Goal: Information Seeking & Learning: Learn about a topic

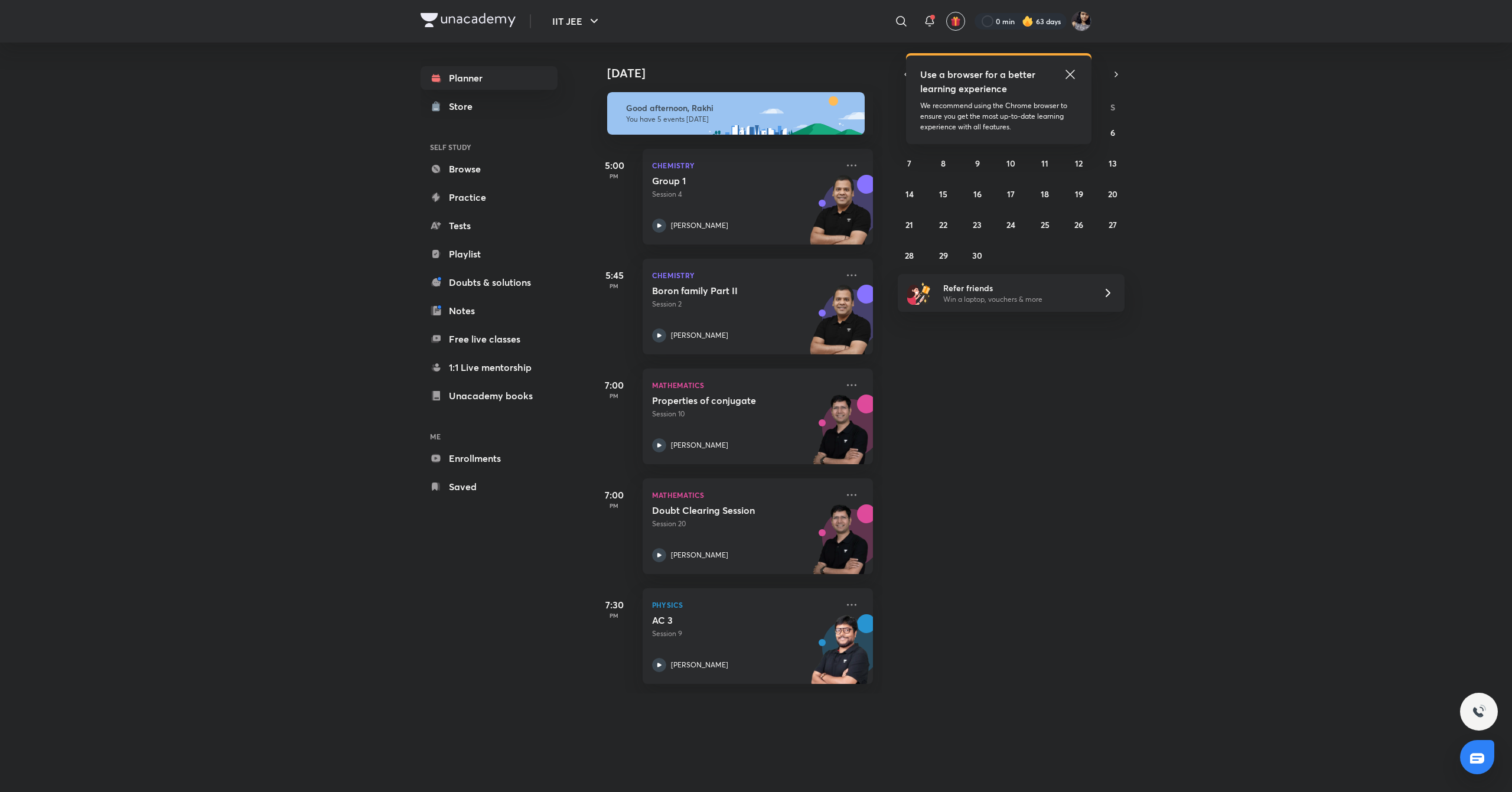
click at [1071, 78] on icon at bounding box center [1070, 74] width 14 height 14
click at [1007, 125] on button "3" at bounding box center [1012, 132] width 19 height 19
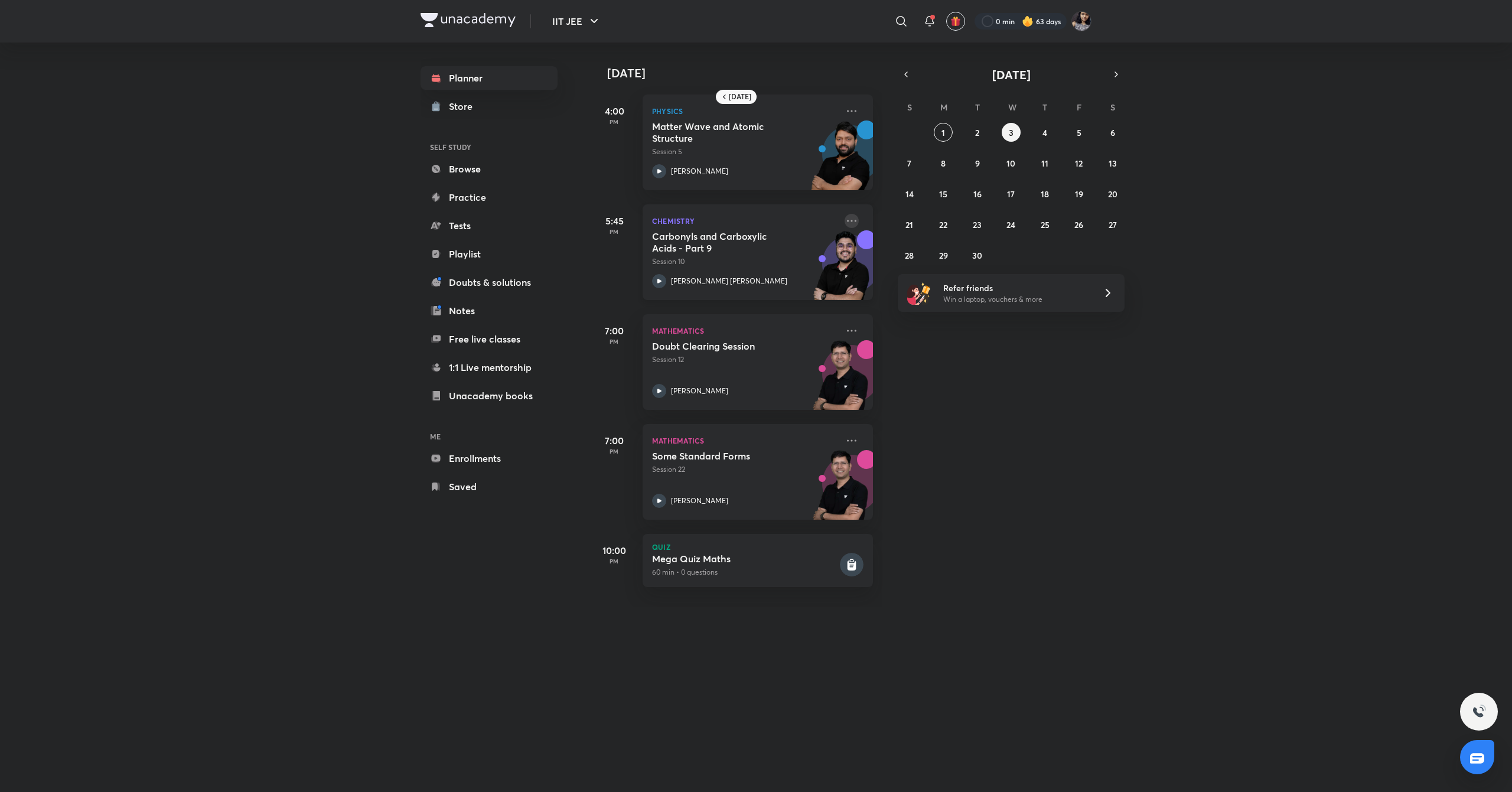
click at [844, 224] on icon at bounding box center [851, 220] width 14 height 14
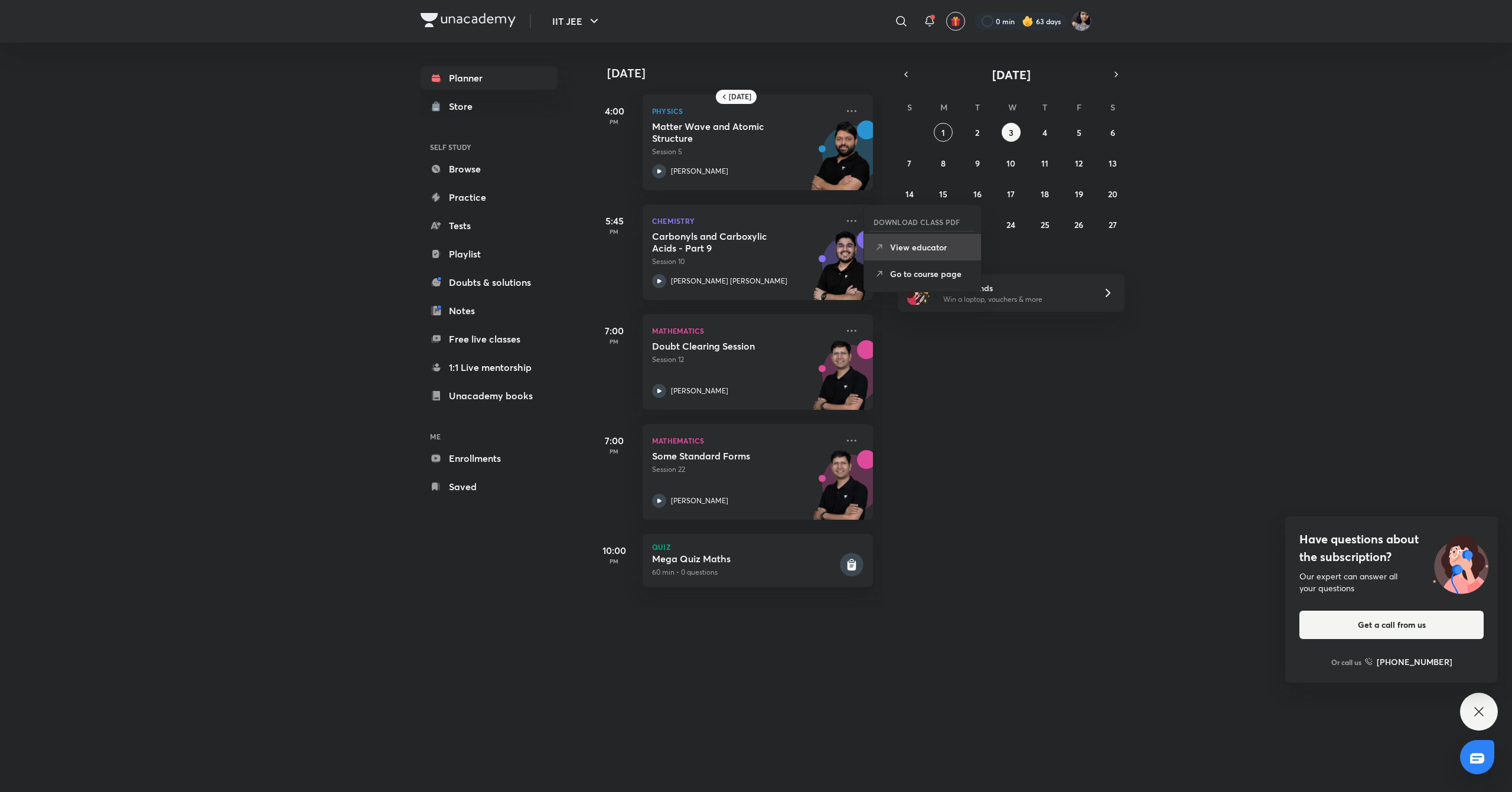
click at [931, 249] on p "View educator" at bounding box center [931, 247] width 81 height 12
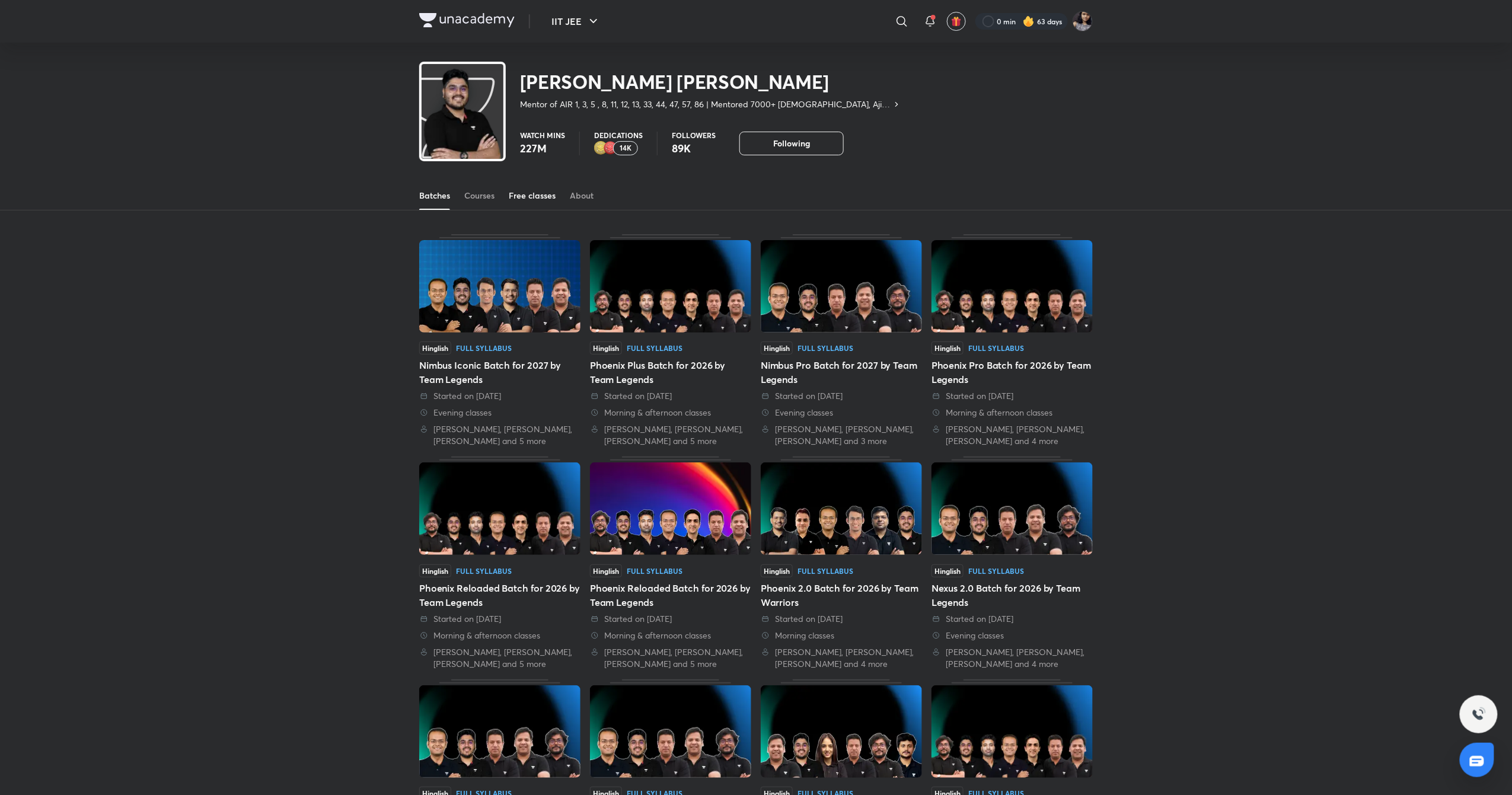
click at [520, 191] on div "Free classes" at bounding box center [532, 195] width 47 height 11
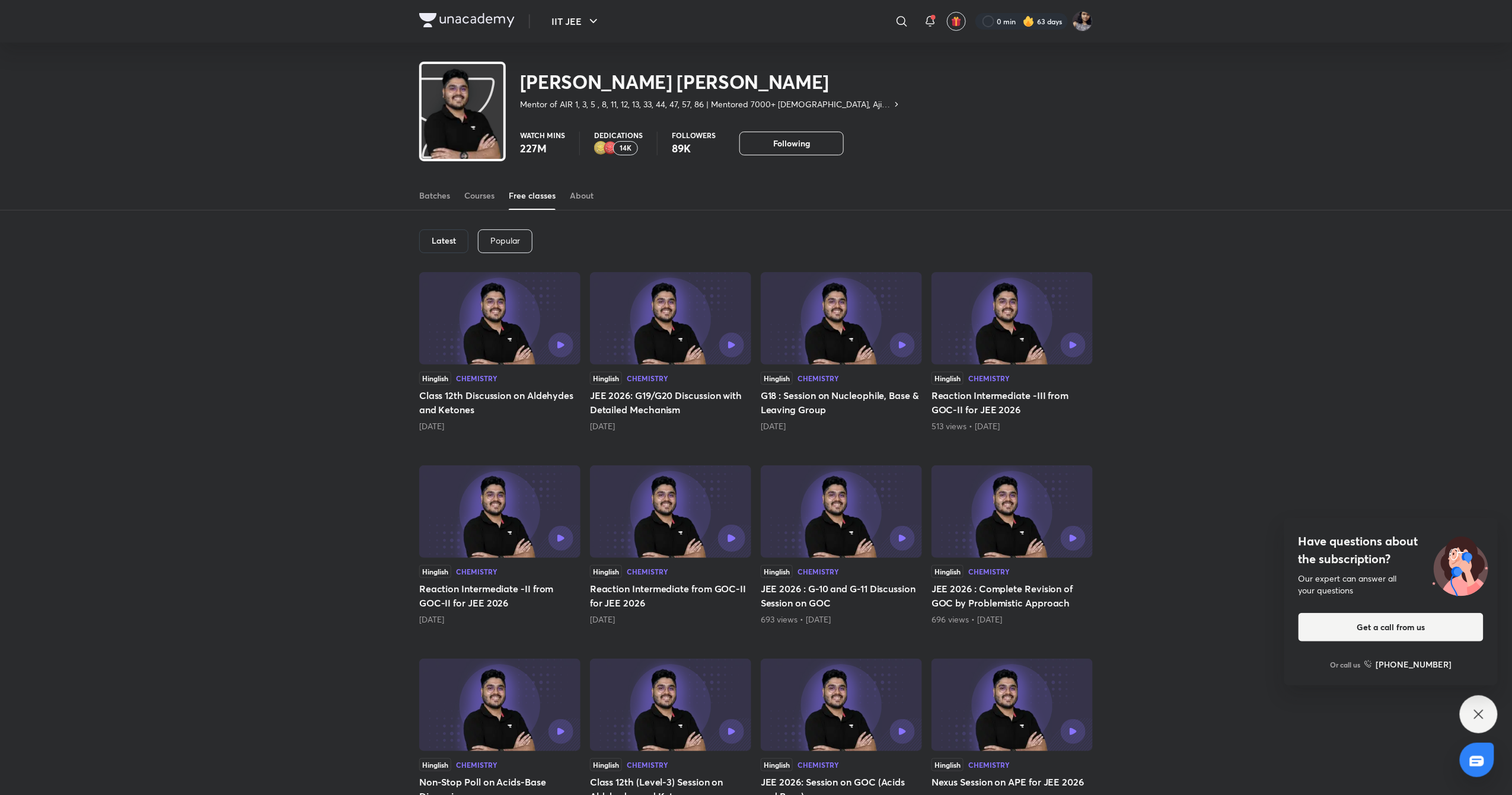
click at [737, 539] on button "button" at bounding box center [732, 538] width 28 height 28
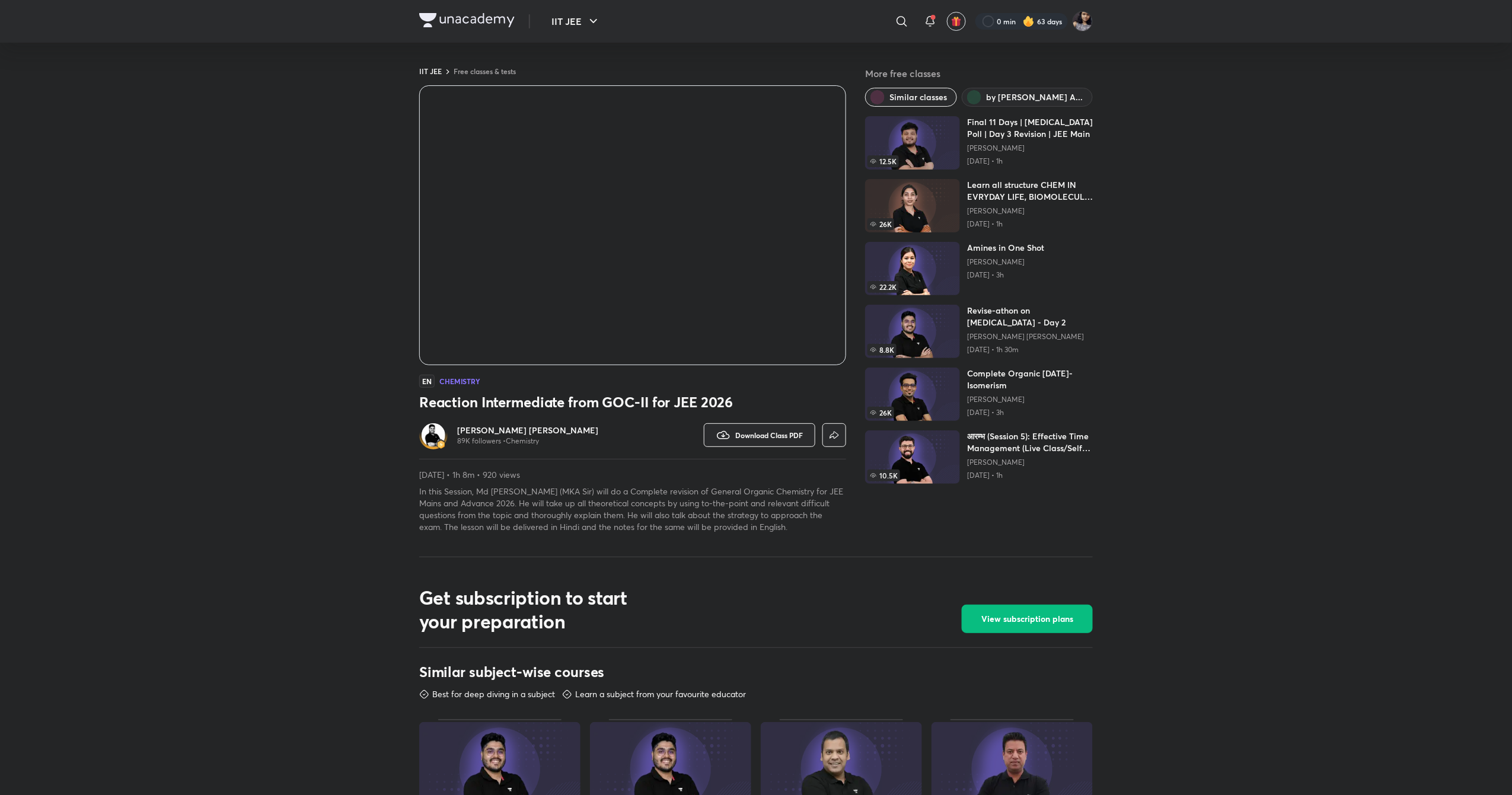
click at [534, 428] on h6 "[PERSON_NAME] [PERSON_NAME]" at bounding box center [528, 430] width 141 height 11
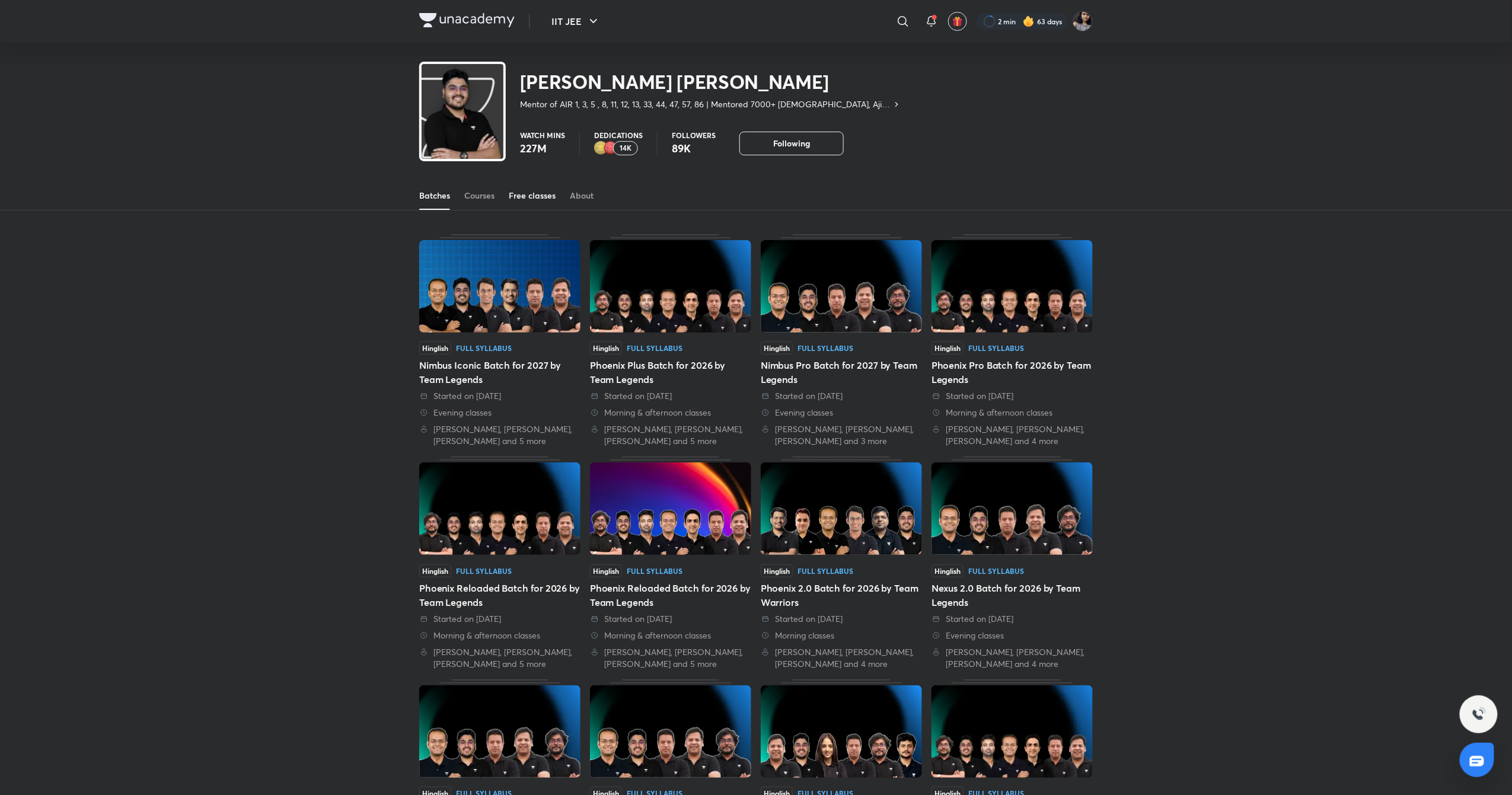
click at [536, 186] on link "Free classes" at bounding box center [532, 195] width 47 height 28
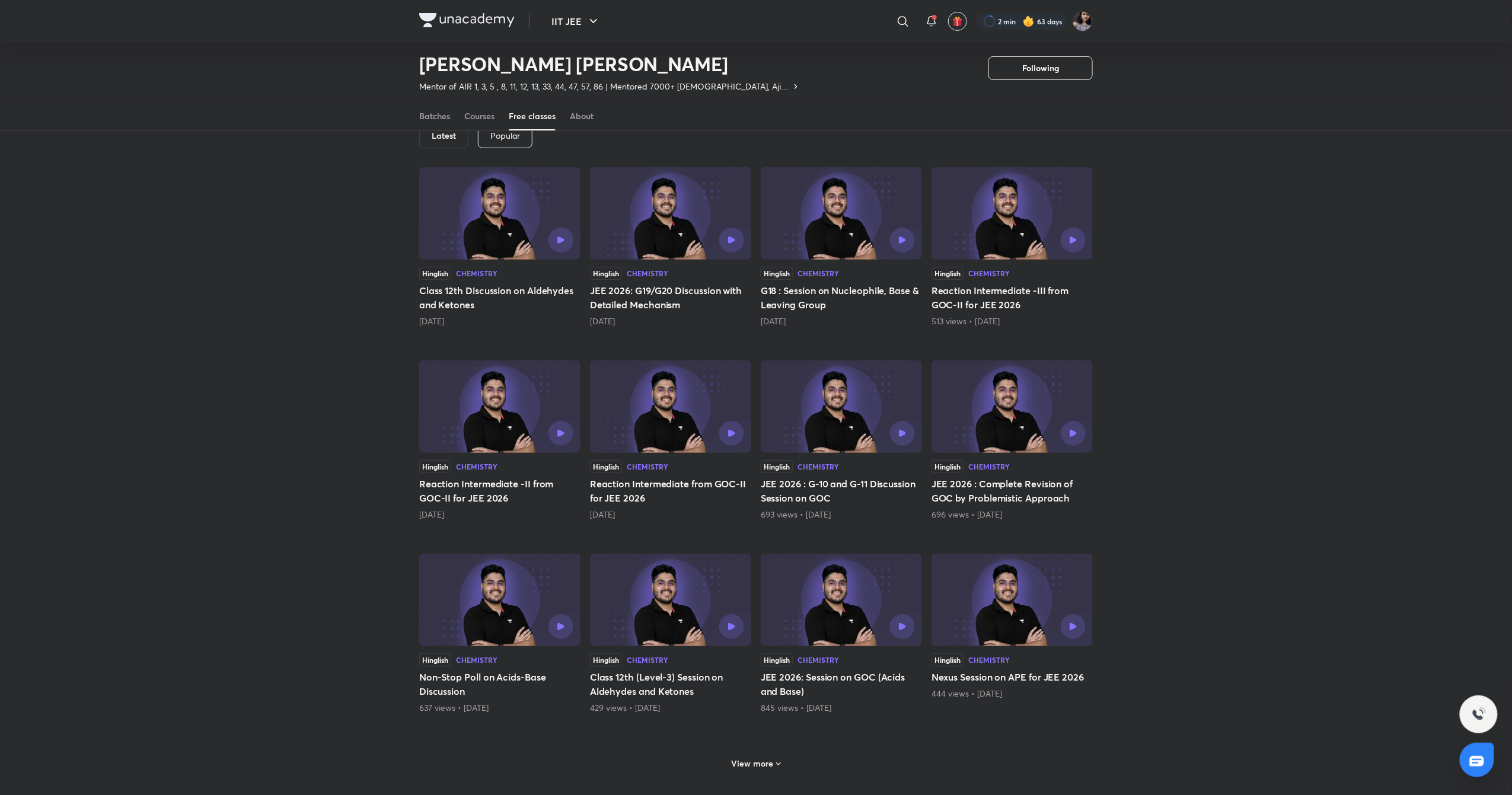
scroll to position [70, 0]
click at [1055, 425] on div at bounding box center [1048, 433] width 73 height 25
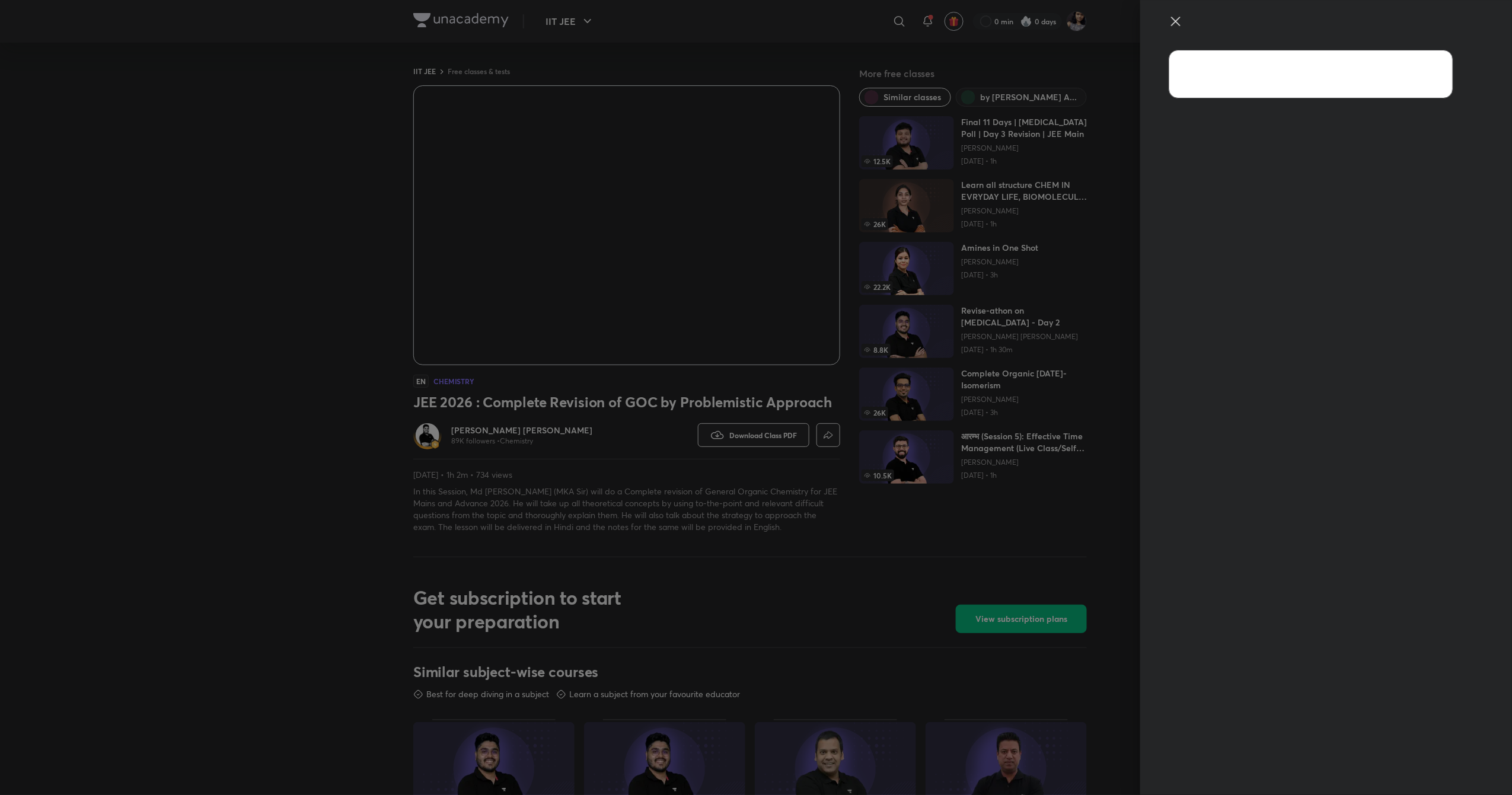
click at [1177, 20] on icon at bounding box center [1175, 20] width 9 height 9
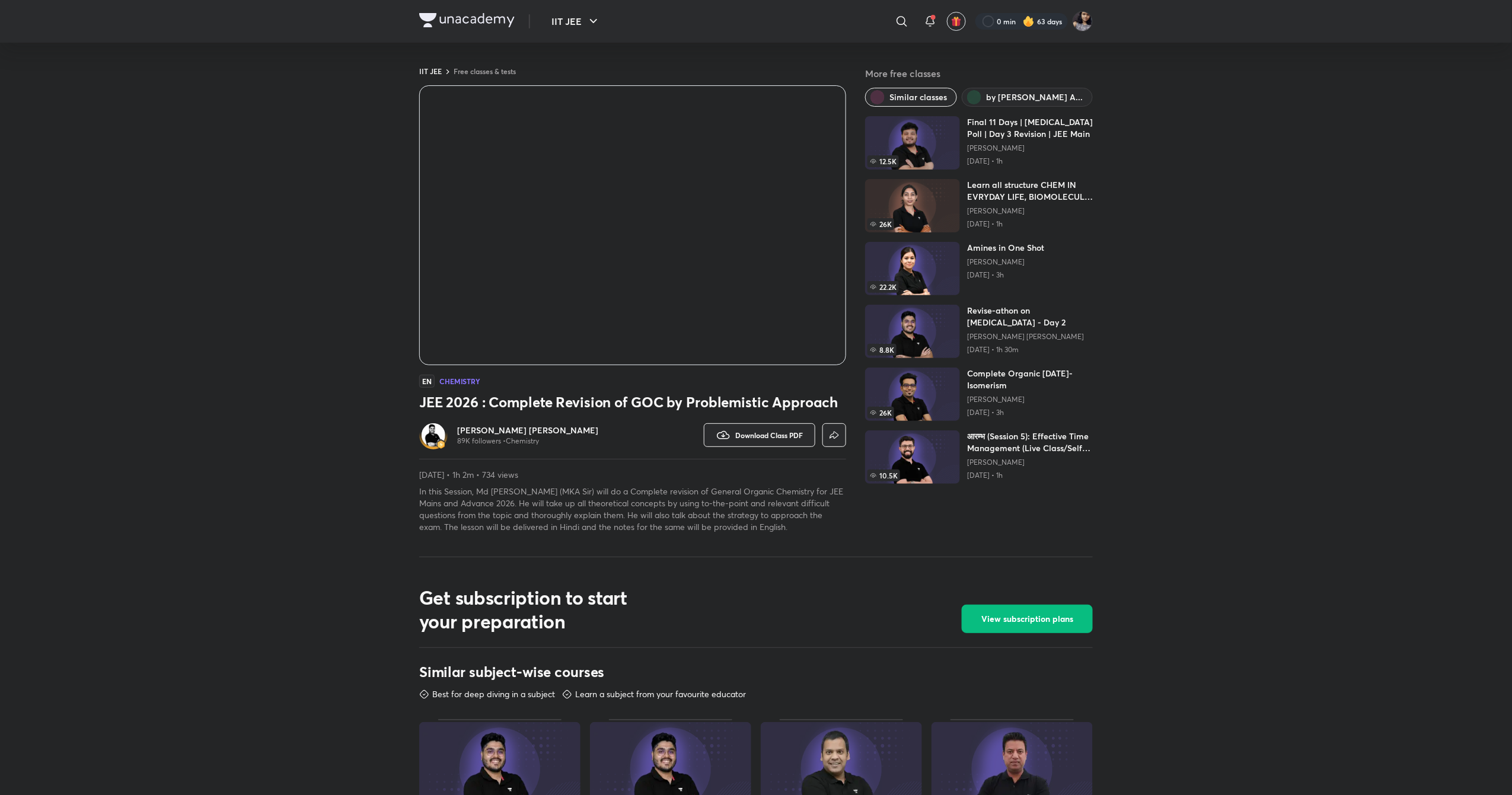
click at [759, 379] on div "EN Chemistry" at bounding box center [633, 381] width 427 height 13
click at [764, 385] on div "EN Chemistry" at bounding box center [633, 381] width 427 height 13
click at [261, 69] on div "IIT JEE ​ 0 min 63 days IIT JEE Free classes & tests More free classes Similar …" at bounding box center [756, 666] width 1512 height 1332
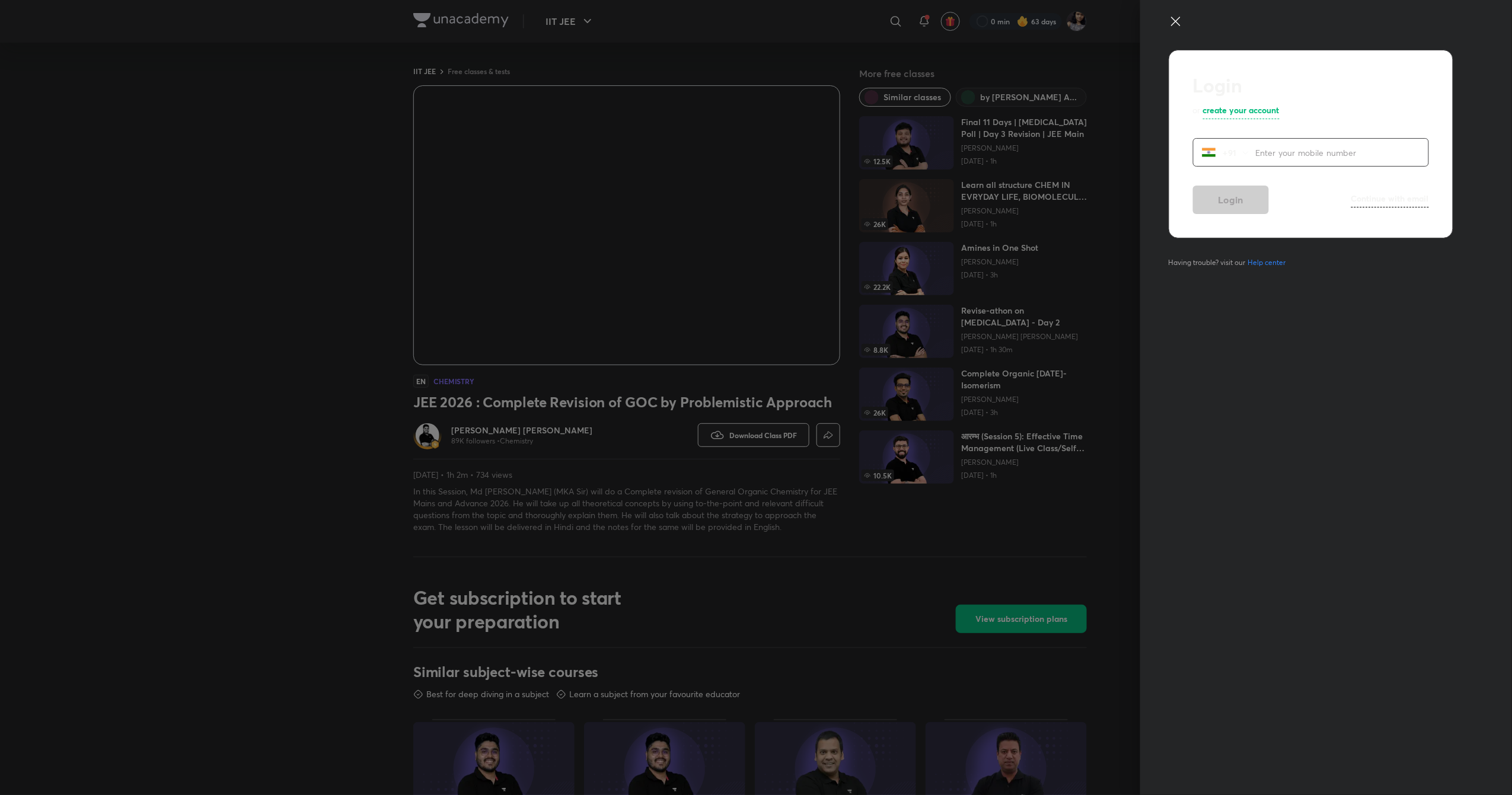
click at [1180, 20] on icon at bounding box center [1175, 21] width 14 height 14
